Goal: Task Accomplishment & Management: Manage account settings

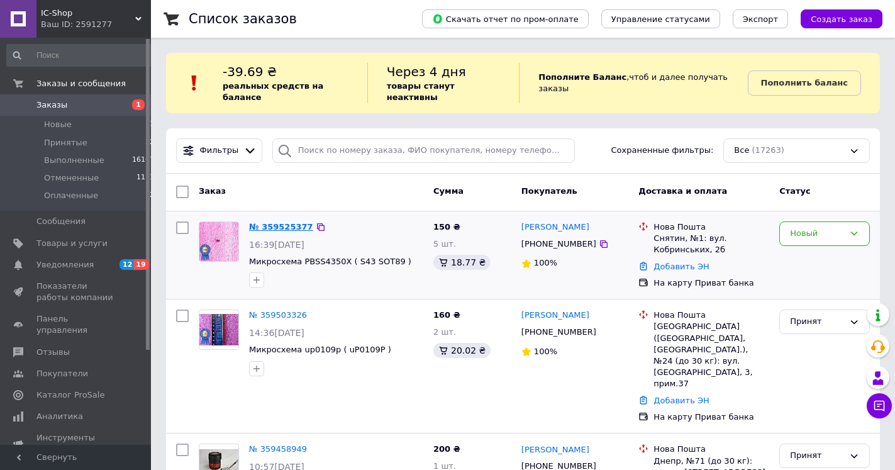
click at [263, 222] on link "№ 359525377" at bounding box center [281, 226] width 64 height 9
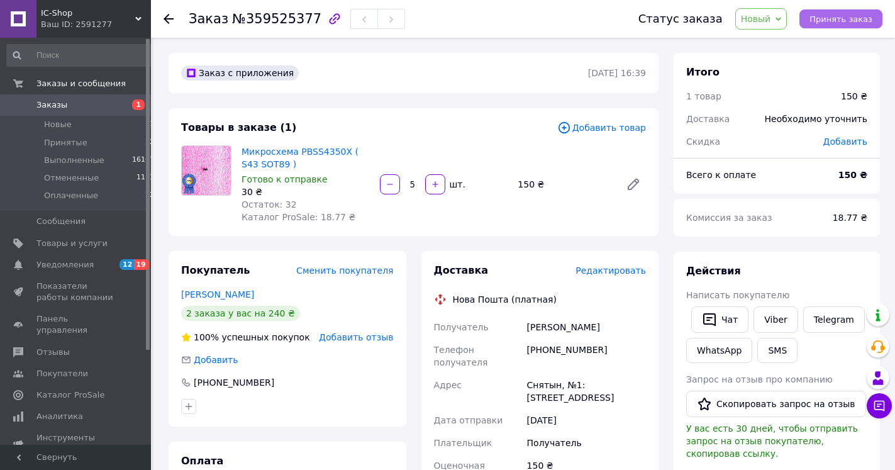
click at [836, 16] on span "Принять заказ" at bounding box center [840, 18] width 63 height 9
click at [167, 15] on use at bounding box center [168, 19] width 10 height 10
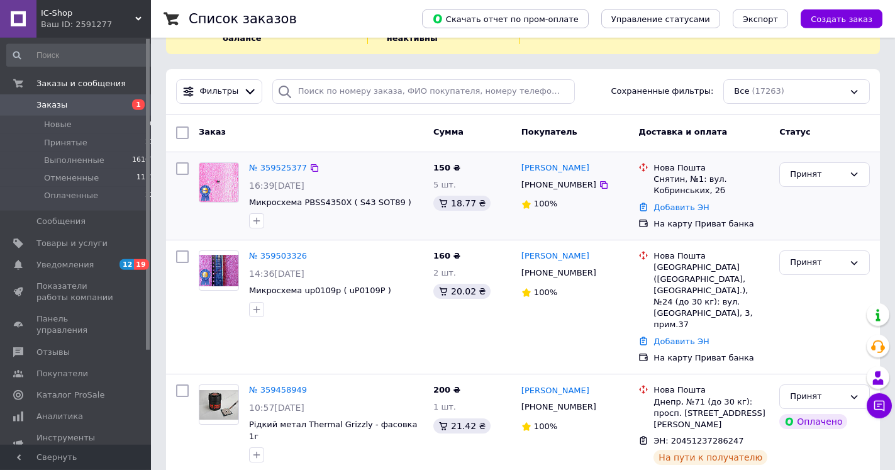
scroll to position [128, 0]
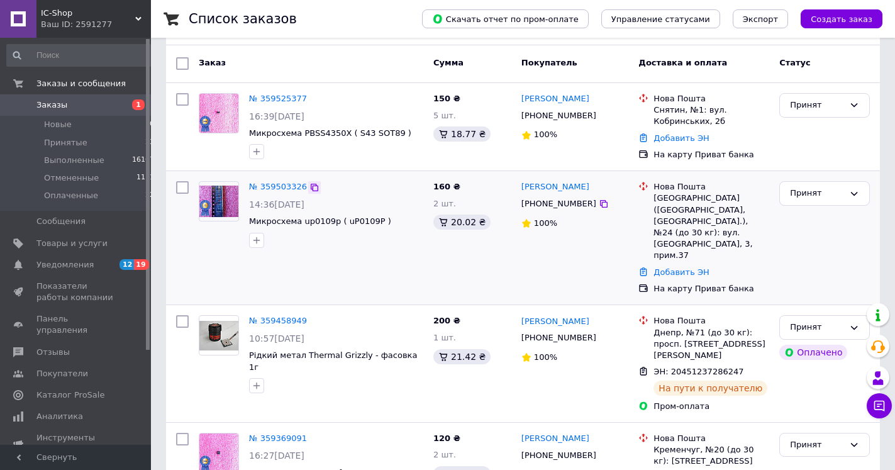
click at [311, 184] on icon at bounding box center [315, 188] width 8 height 8
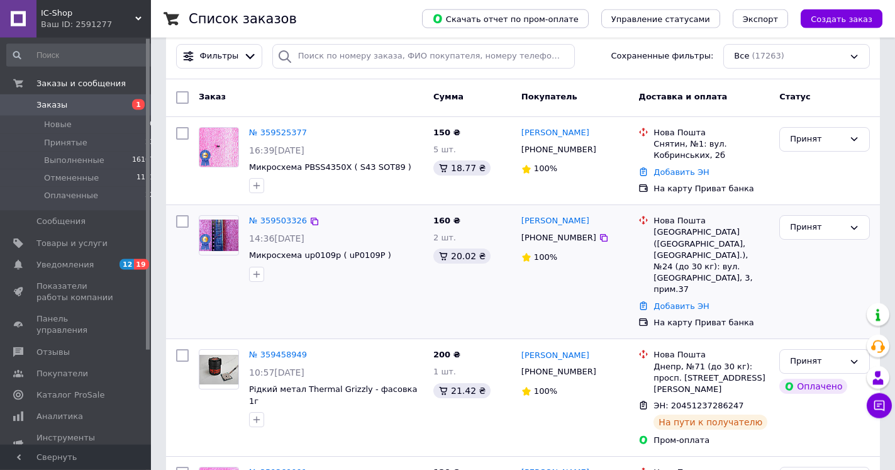
scroll to position [64, 0]
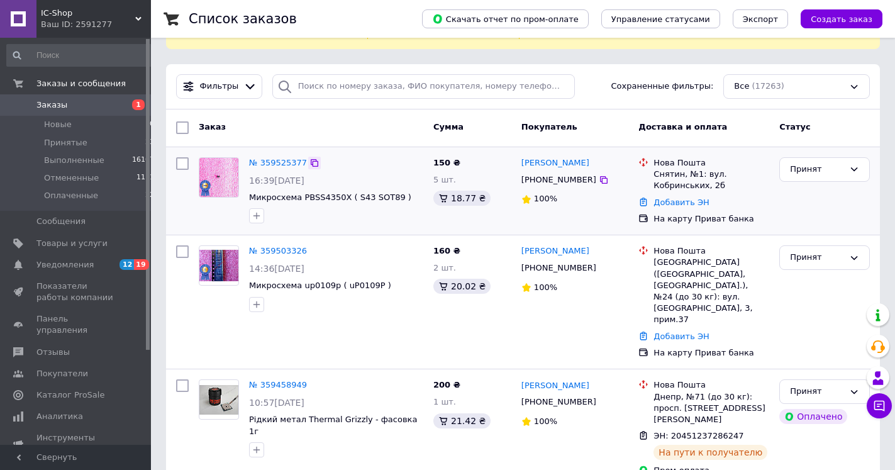
click at [310, 158] on icon at bounding box center [314, 163] width 10 height 10
click at [49, 346] on span "Отзывы" at bounding box center [52, 351] width 33 height 11
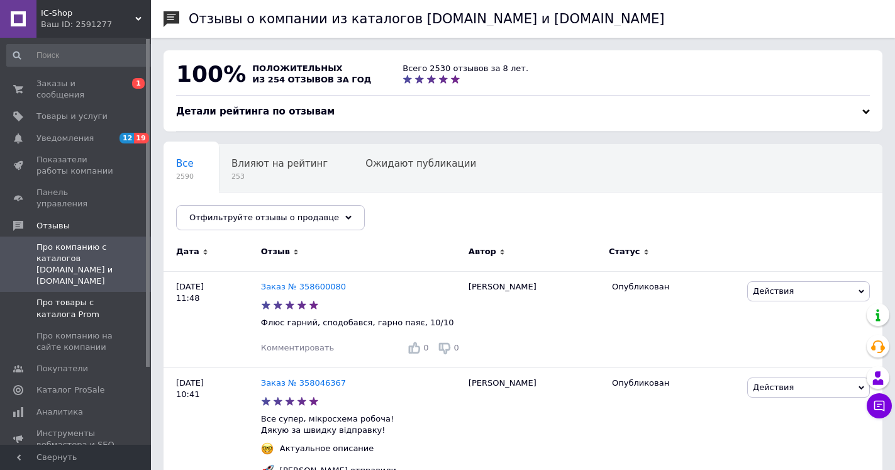
click at [44, 297] on span "Про товары с каталога Prom" at bounding box center [76, 308] width 80 height 23
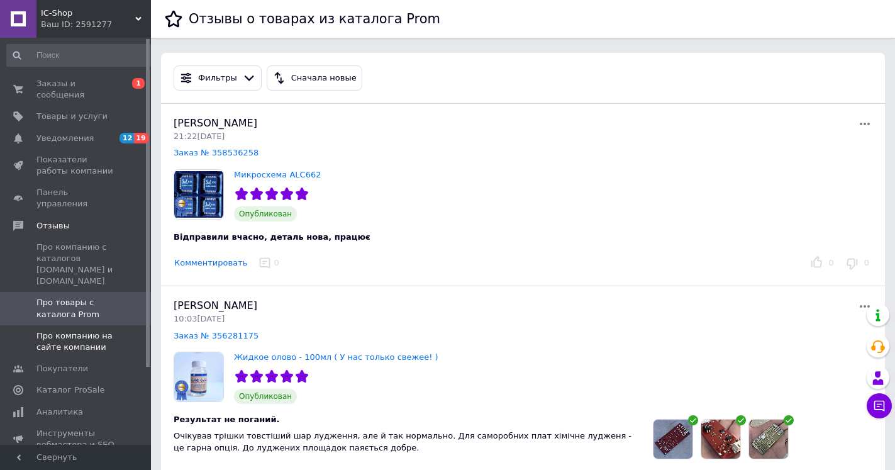
click at [45, 330] on span "Про компанию на сайте компании" at bounding box center [76, 341] width 80 height 23
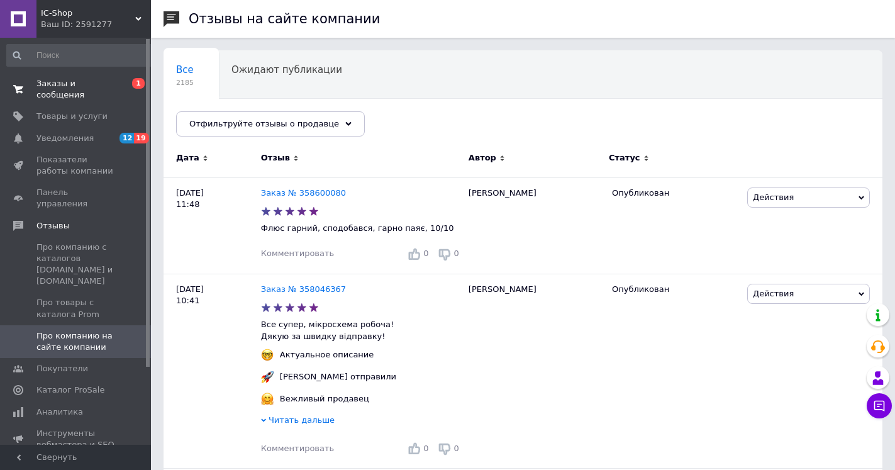
click at [95, 84] on span "Заказы и сообщения" at bounding box center [76, 89] width 80 height 23
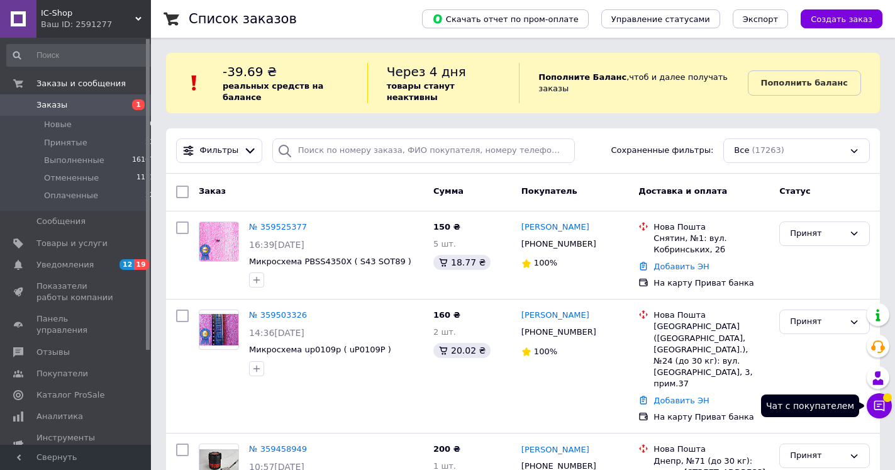
click at [883, 407] on icon at bounding box center [879, 405] width 11 height 11
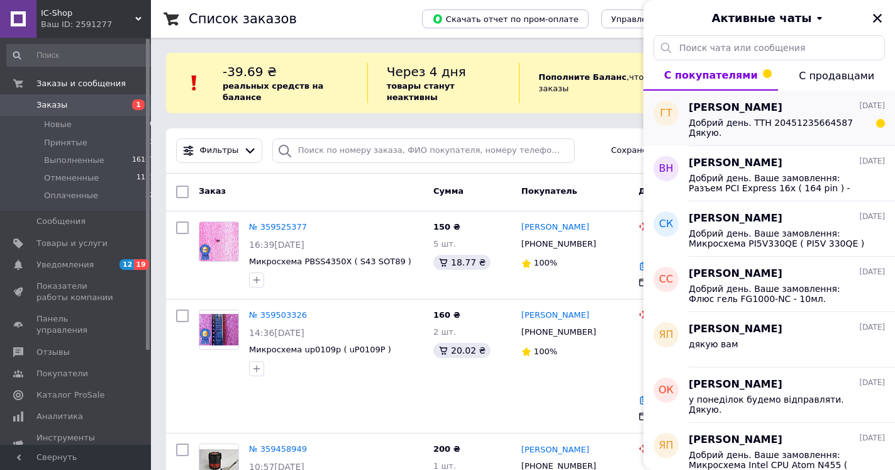
click at [793, 119] on span "Добрий день. ТТН 20451235664587 Дякую." at bounding box center [777, 128] width 179 height 20
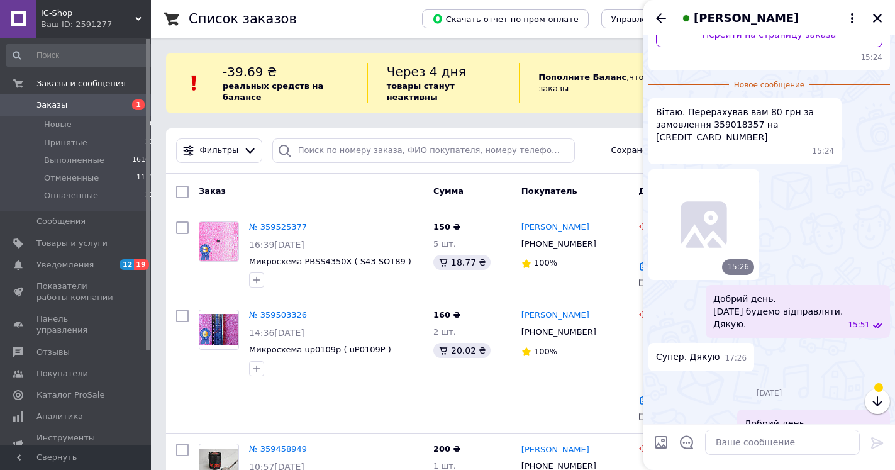
scroll to position [226, 0]
